Goal: Navigation & Orientation: Understand site structure

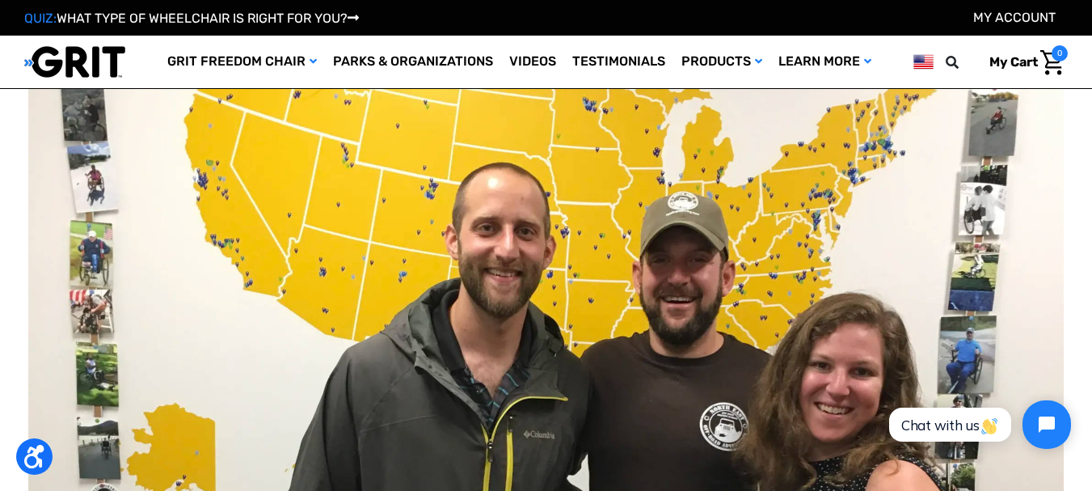
scroll to position [429, 0]
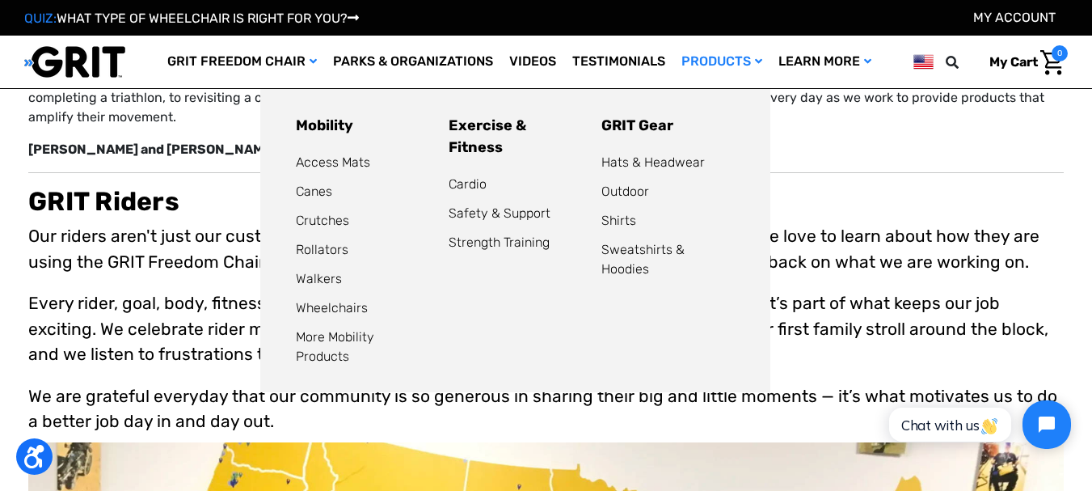
click at [721, 59] on link "Products" at bounding box center [721, 62] width 97 height 53
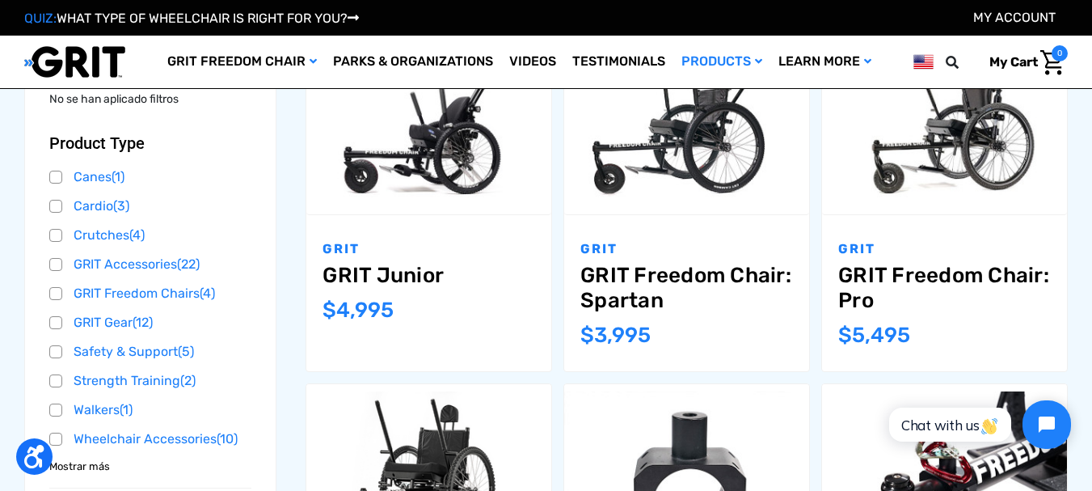
scroll to position [237, 0]
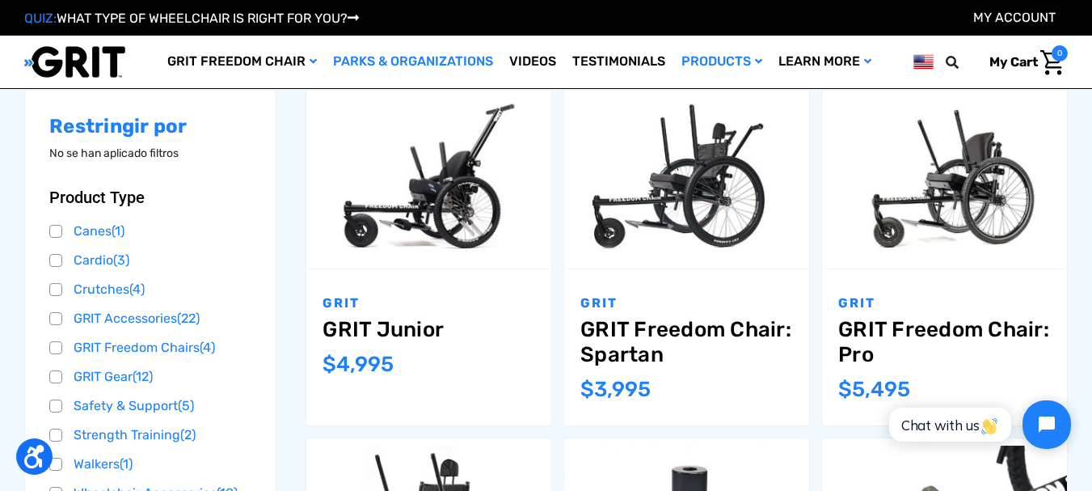
click at [422, 55] on link "Parks & Organizations" at bounding box center [413, 62] width 176 height 53
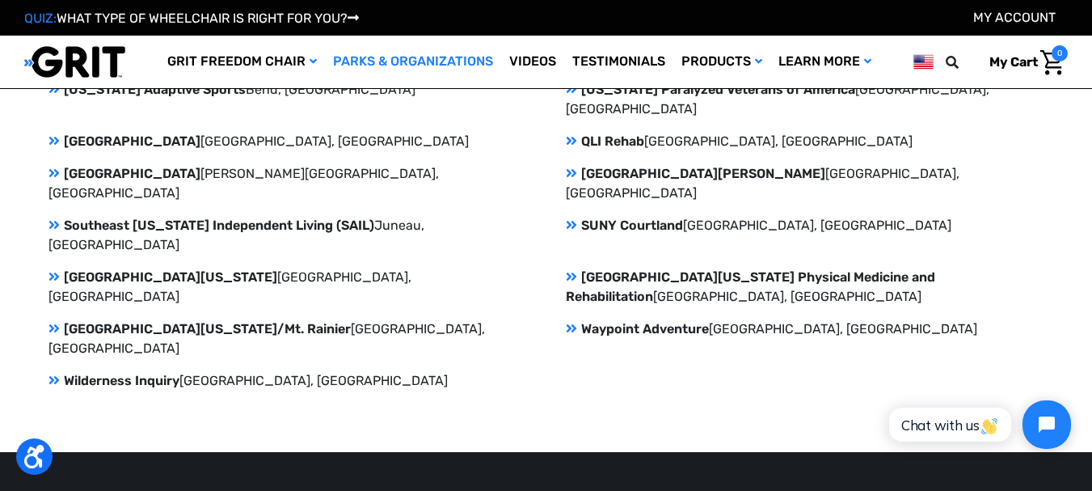
scroll to position [2428, 0]
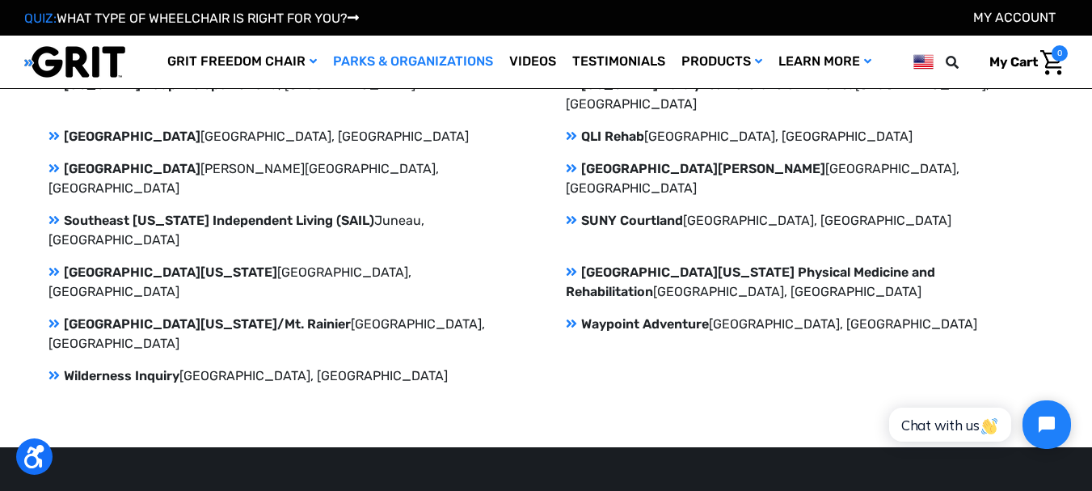
drag, startPoint x: 1096, startPoint y: 62, endPoint x: 78, endPoint y: 30, distance: 1019.1
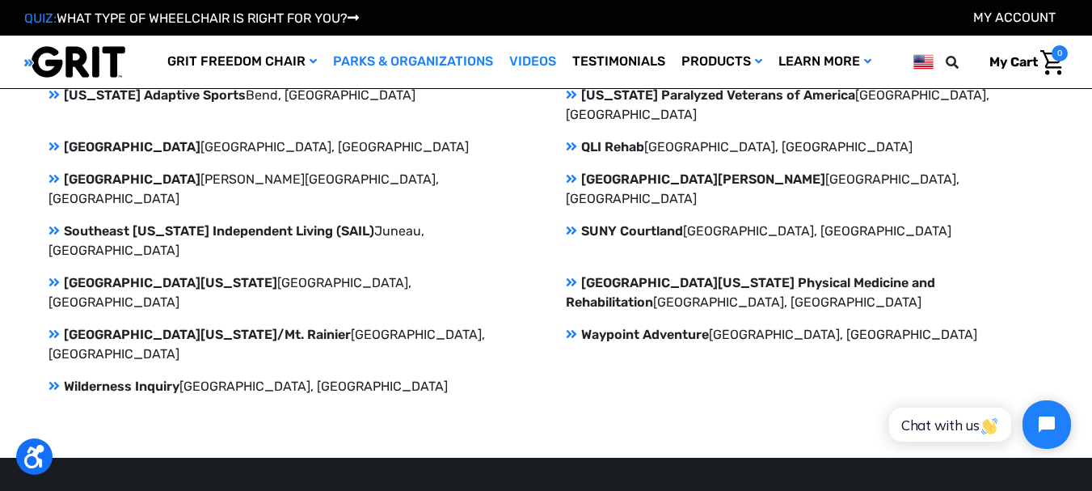
click at [519, 59] on link "Videos" at bounding box center [532, 62] width 63 height 53
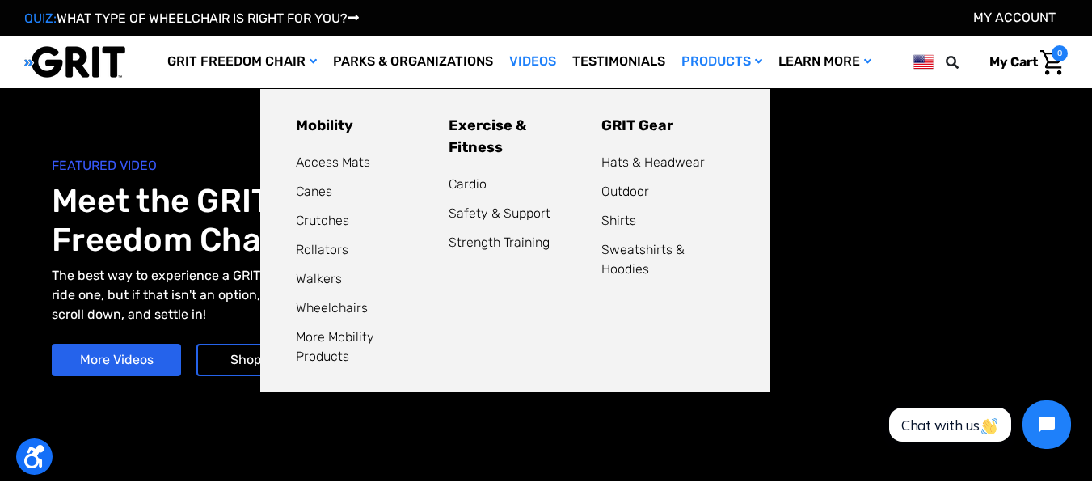
click at [710, 59] on link "Products" at bounding box center [721, 62] width 97 height 53
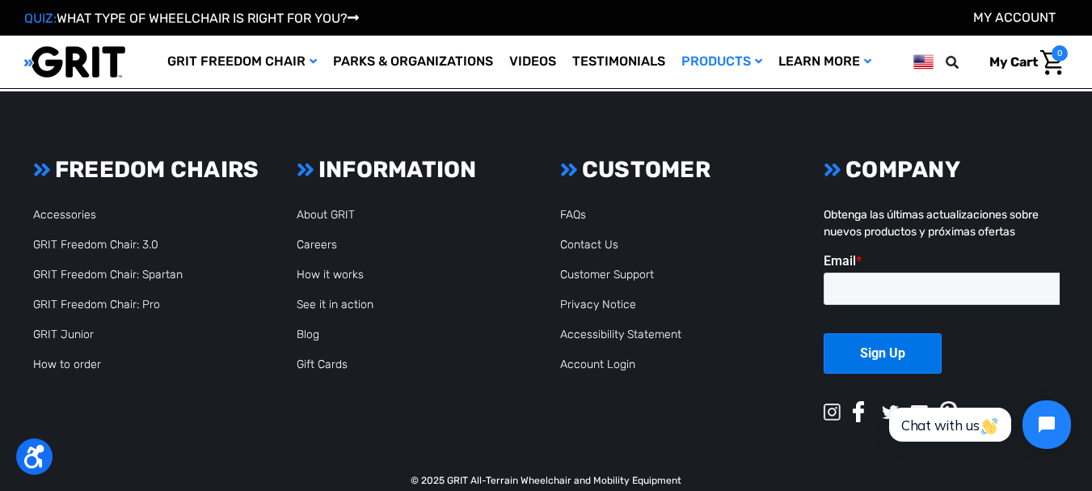
scroll to position [2327, 0]
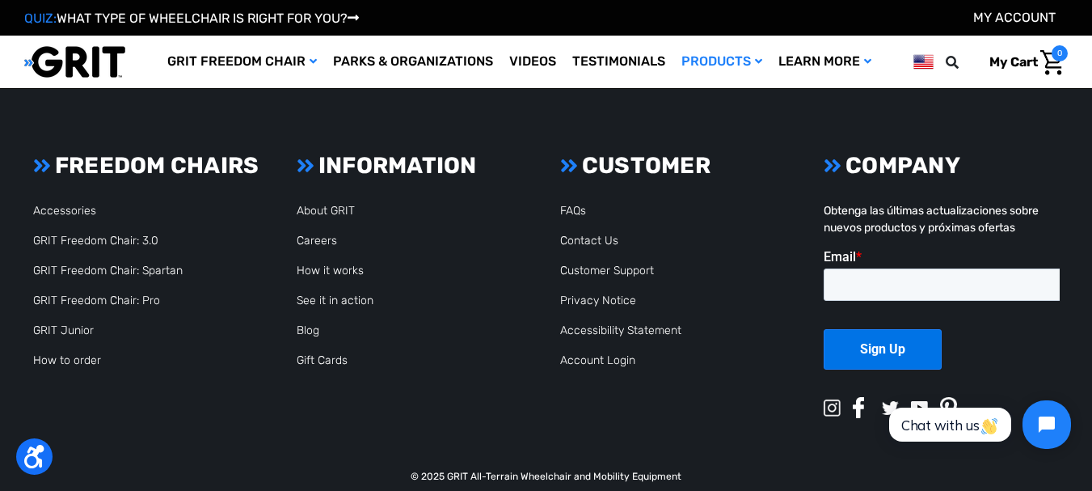
drag, startPoint x: 1099, startPoint y: 287, endPoint x: 133, endPoint y: 65, distance: 991.1
click at [315, 323] on link "Blog" at bounding box center [308, 330] width 23 height 14
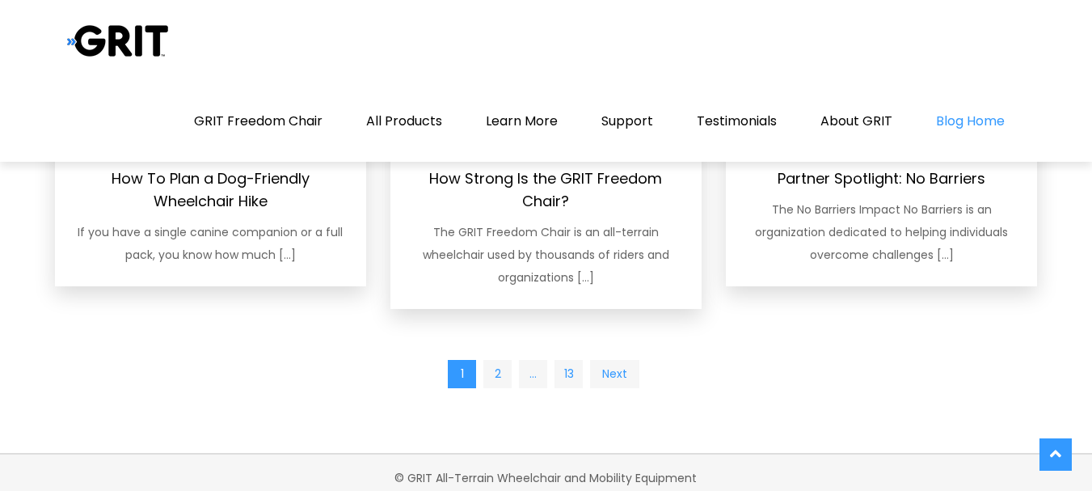
scroll to position [1534, 0]
